Goal: Task Accomplishment & Management: Manage account settings

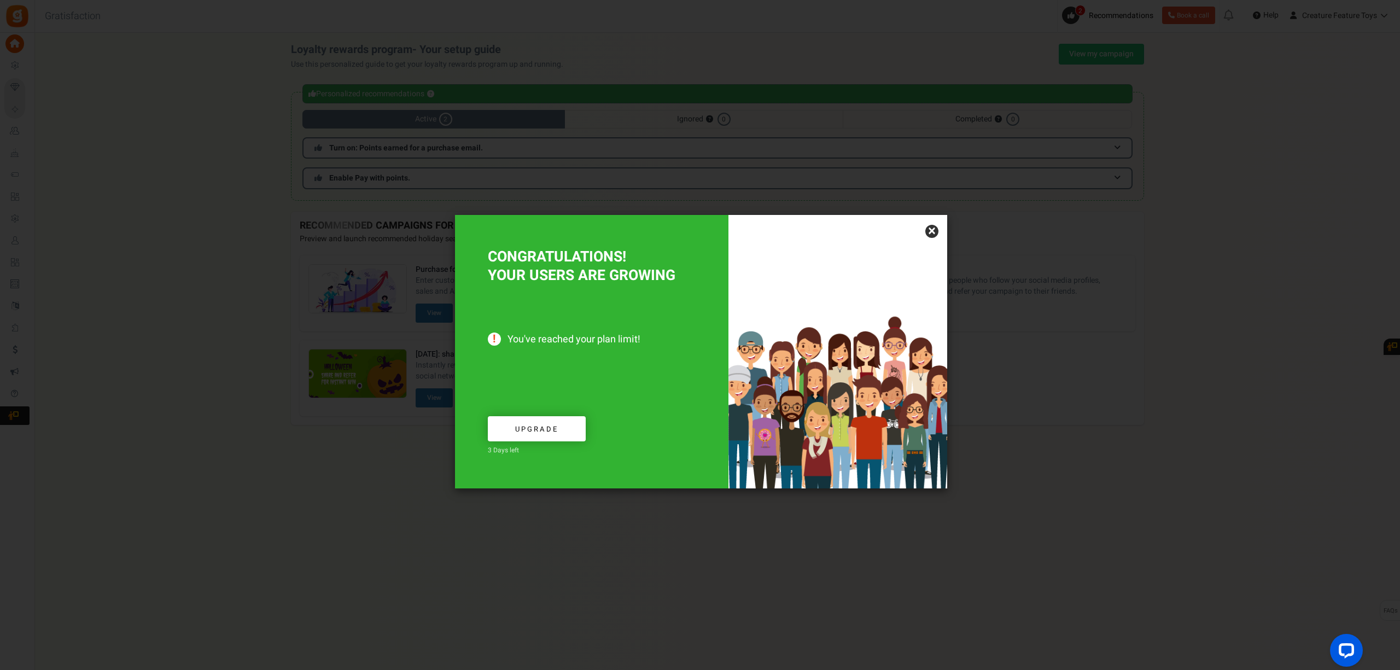
click at [934, 228] on link "×" at bounding box center [931, 231] width 13 height 13
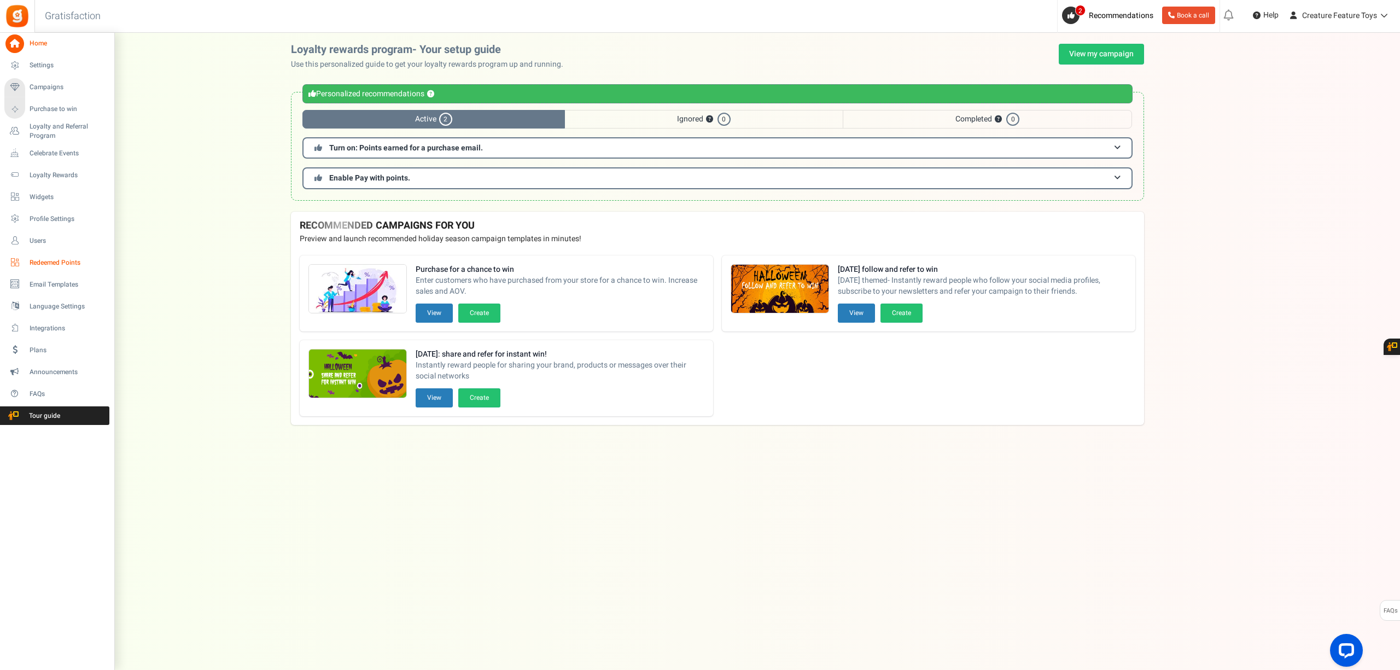
click at [80, 256] on link "Redeemed Points" at bounding box center [56, 262] width 105 height 19
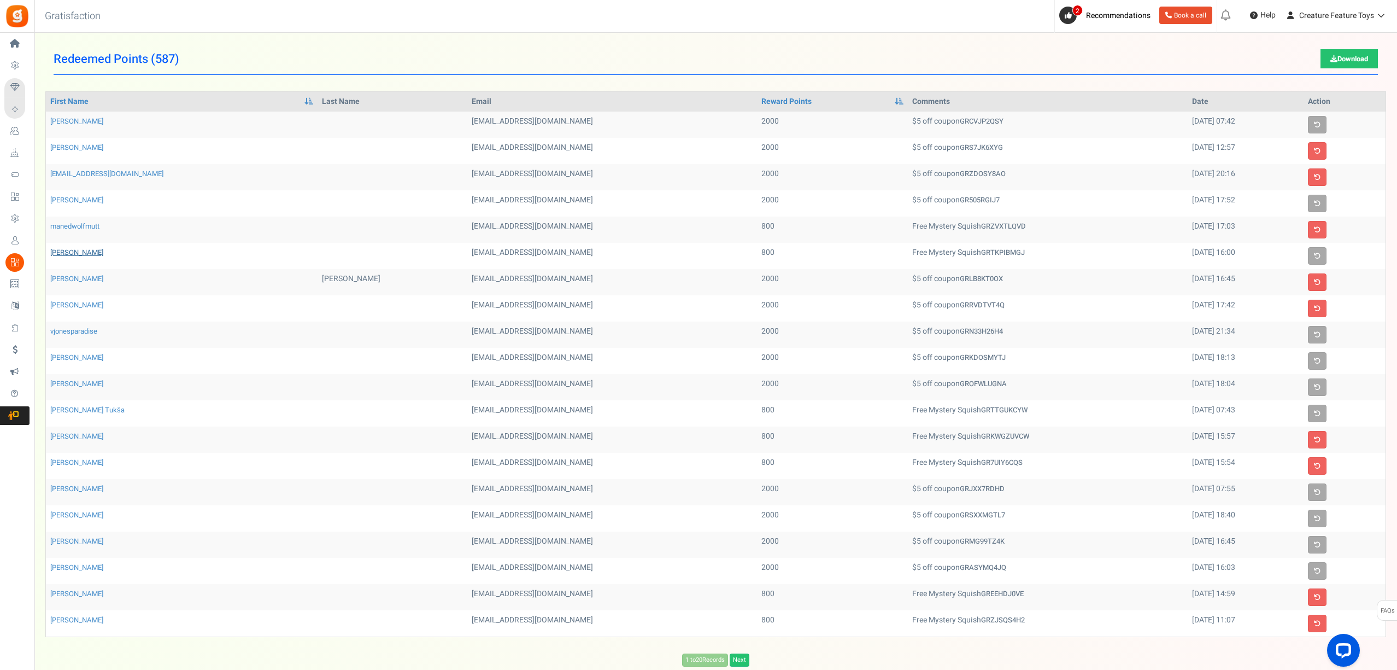
click at [79, 257] on link "[PERSON_NAME]" at bounding box center [76, 252] width 53 height 10
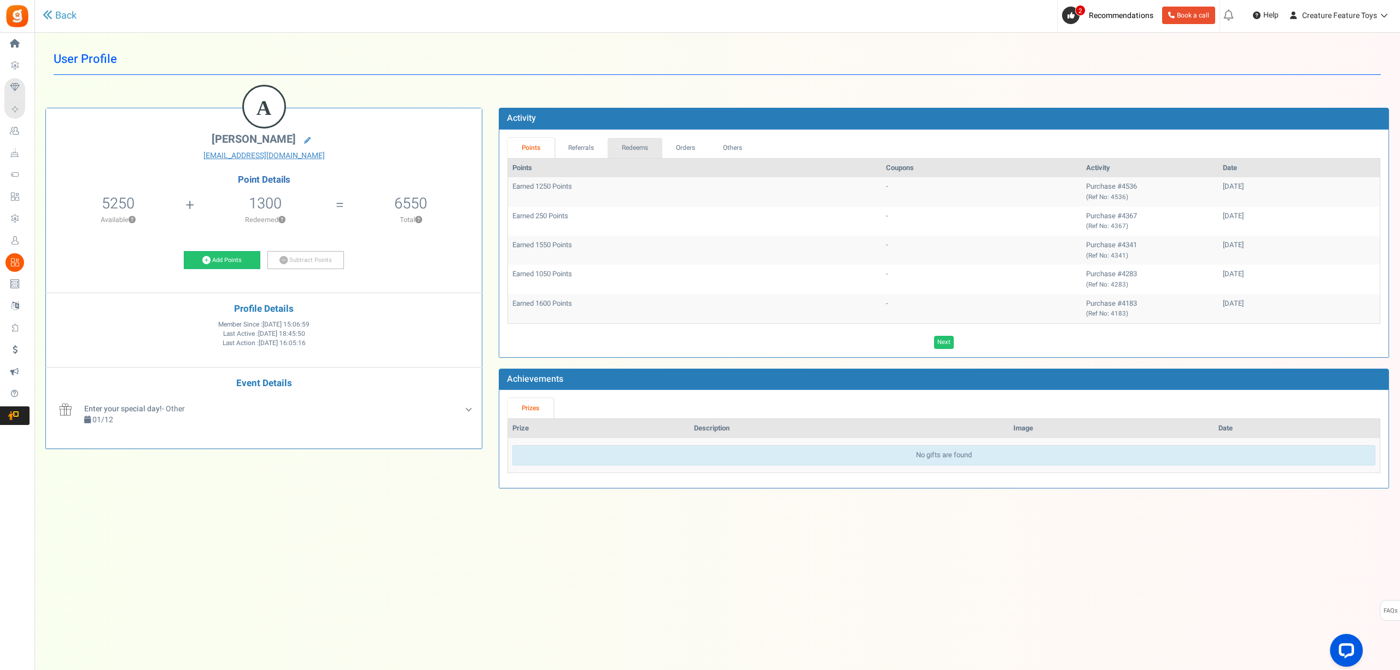
click at [620, 152] on link "Redeems" at bounding box center [634, 148] width 55 height 20
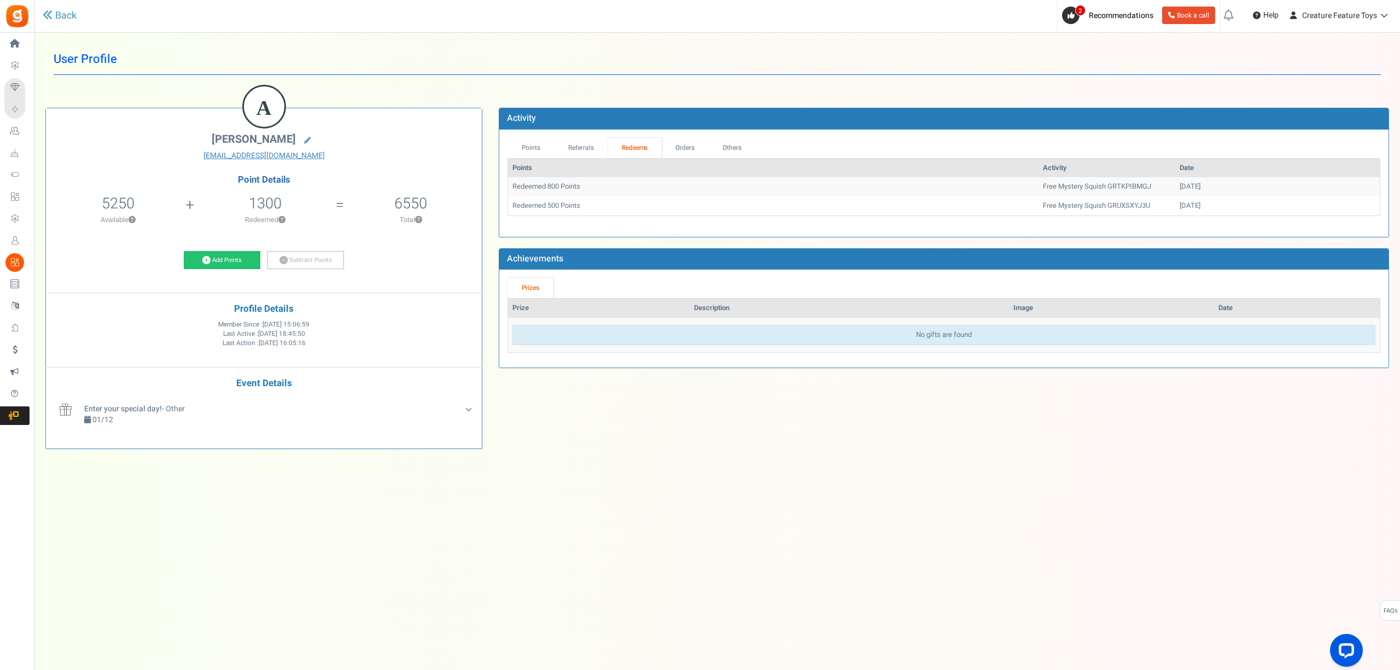
click at [0, 0] on span "Campaigns" at bounding box center [0, 0] width 0 height 0
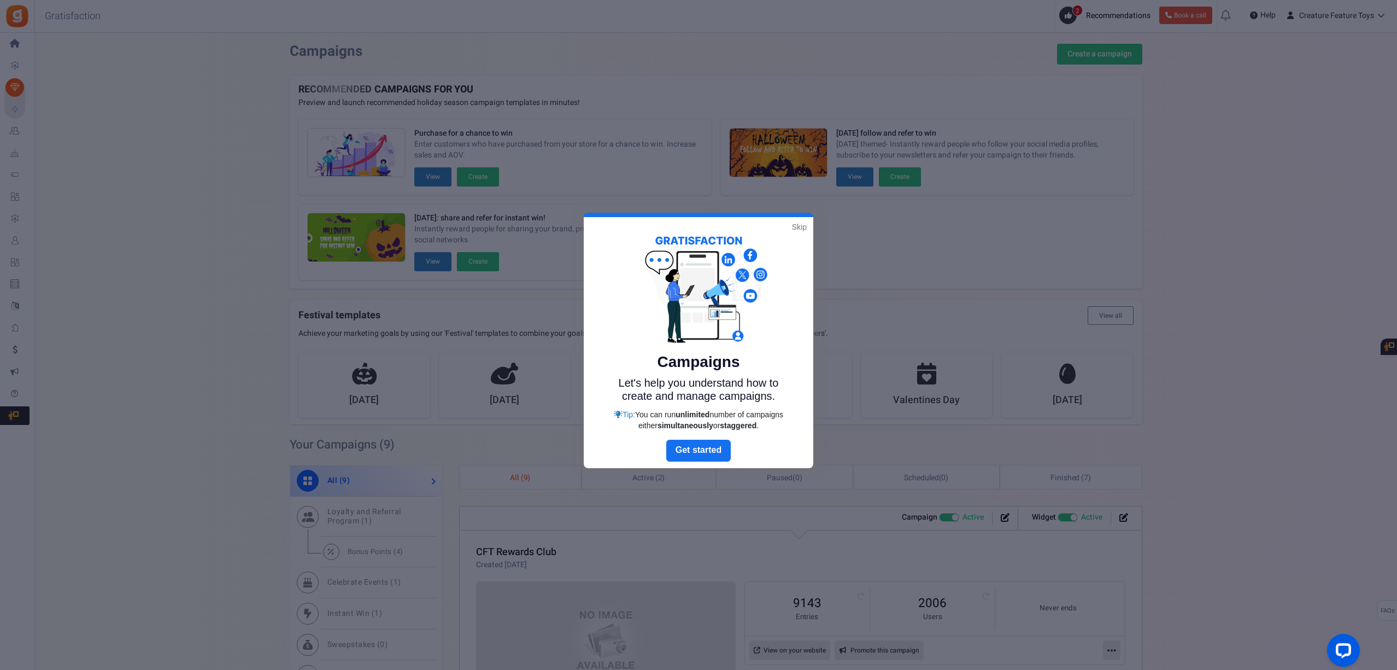
click at [184, 416] on div at bounding box center [698, 335] width 1397 height 670
click at [809, 224] on div "Campaigns Let's help you understand how to create and manage campaigns. Tip: Yo…" at bounding box center [699, 328] width 230 height 223
click at [797, 226] on link "Skip" at bounding box center [799, 226] width 15 height 11
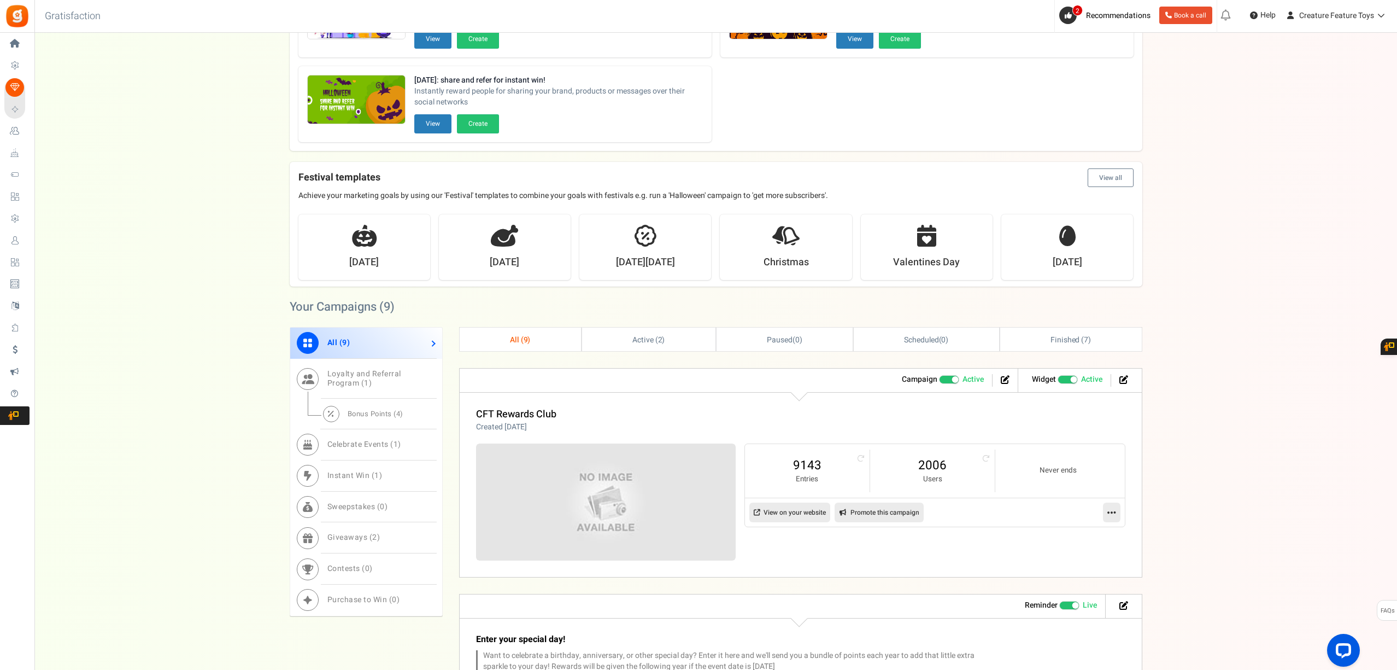
scroll to position [291, 0]
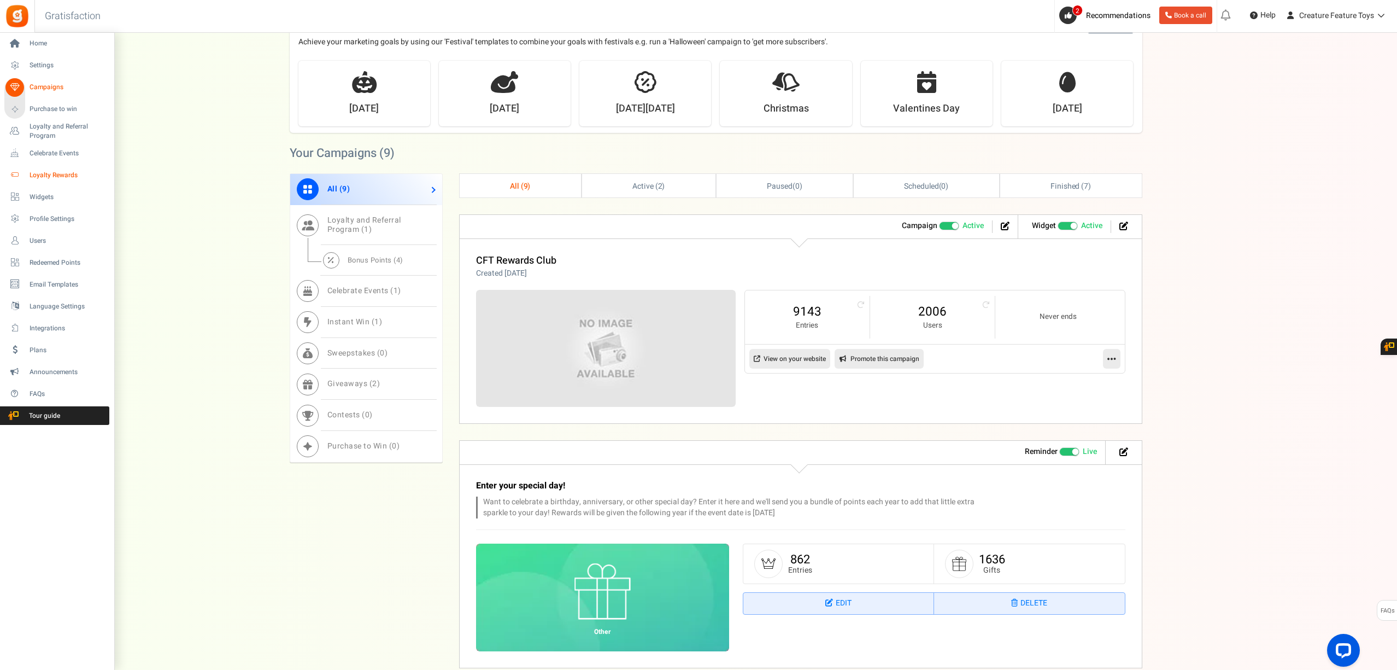
click at [46, 175] on span "Loyalty Rewards" at bounding box center [68, 175] width 77 height 9
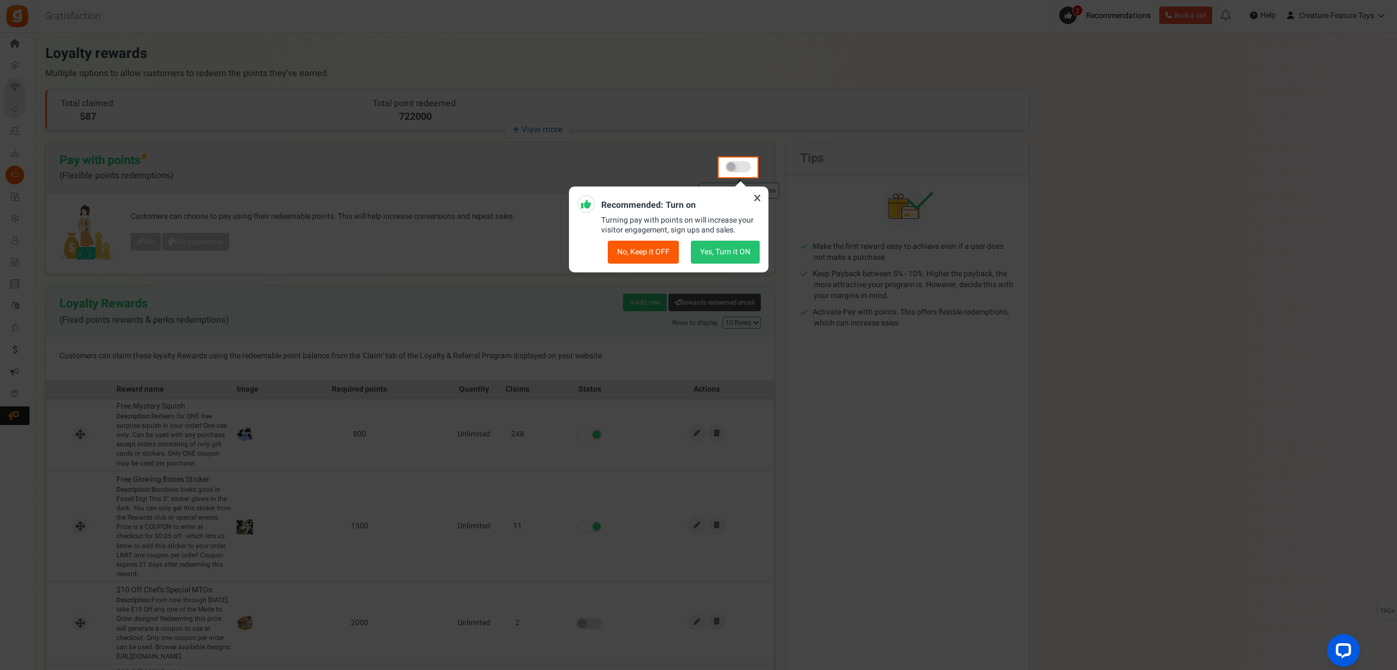
click at [757, 200] on icon at bounding box center [757, 197] width 17 height 17
